Goal: Information Seeking & Learning: Learn about a topic

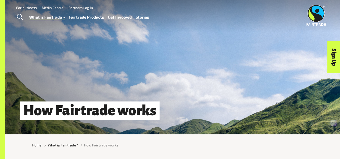
scroll to position [2, 0]
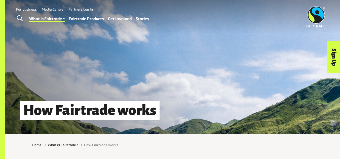
click at [145, 20] on link "Stories" at bounding box center [142, 18] width 13 height 7
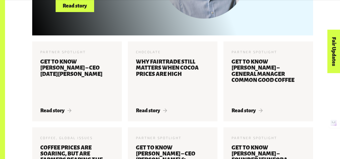
scroll to position [279, 0]
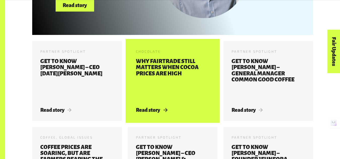
click at [157, 108] on div "Chocolate 22 May 2025 Why Fairtrade still matters when cocoa prices are high Re…" at bounding box center [173, 81] width 90 height 80
